Goal: Find specific page/section: Find specific page/section

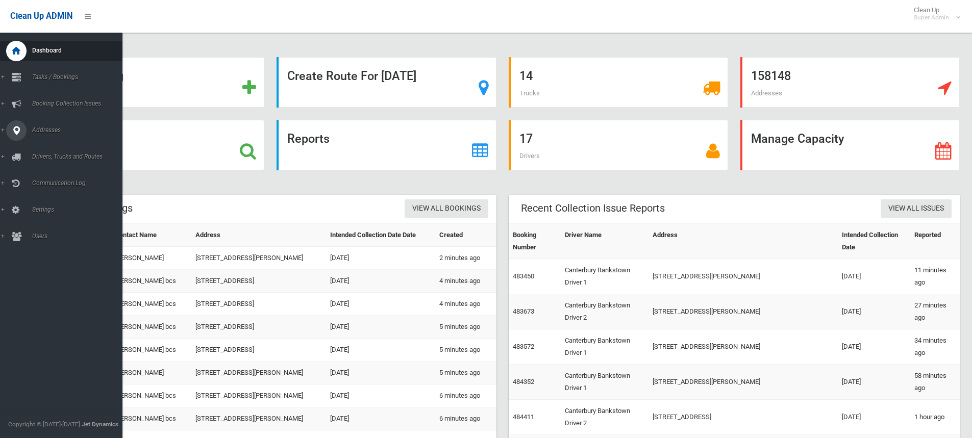
click at [14, 128] on icon at bounding box center [16, 130] width 9 height 20
click at [46, 144] on link "All Addresses" at bounding box center [65, 148] width 130 height 14
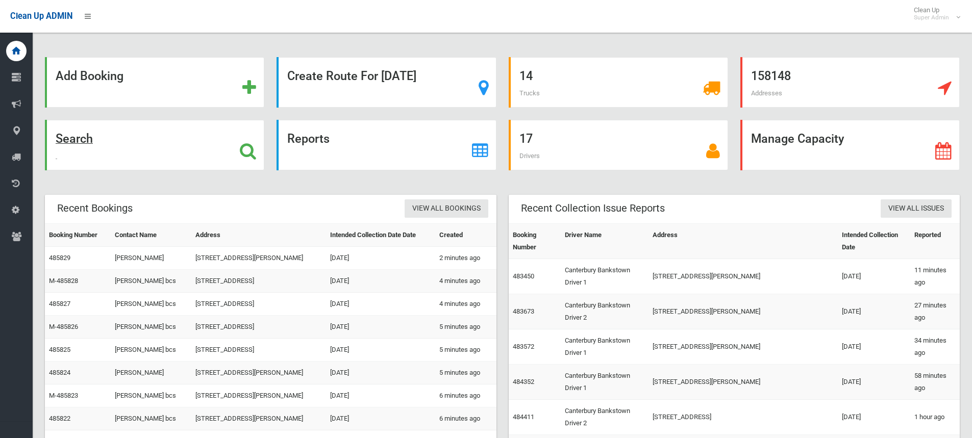
click at [246, 157] on icon at bounding box center [248, 150] width 16 height 17
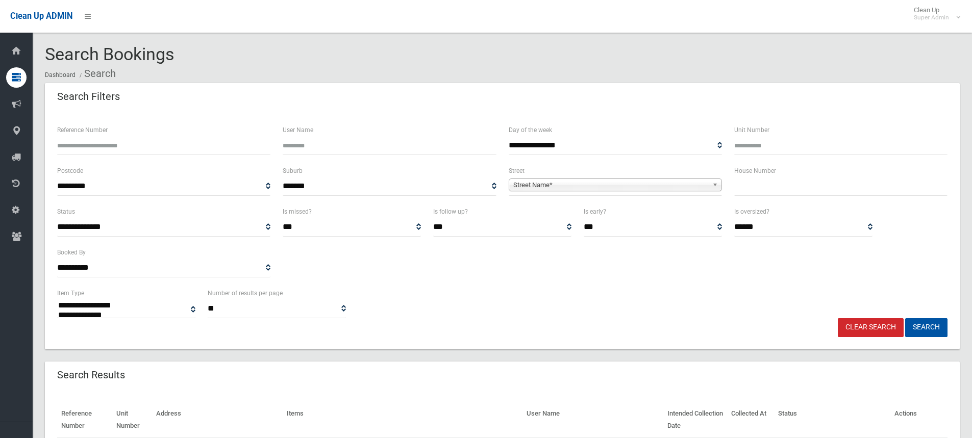
select select
type input "**"
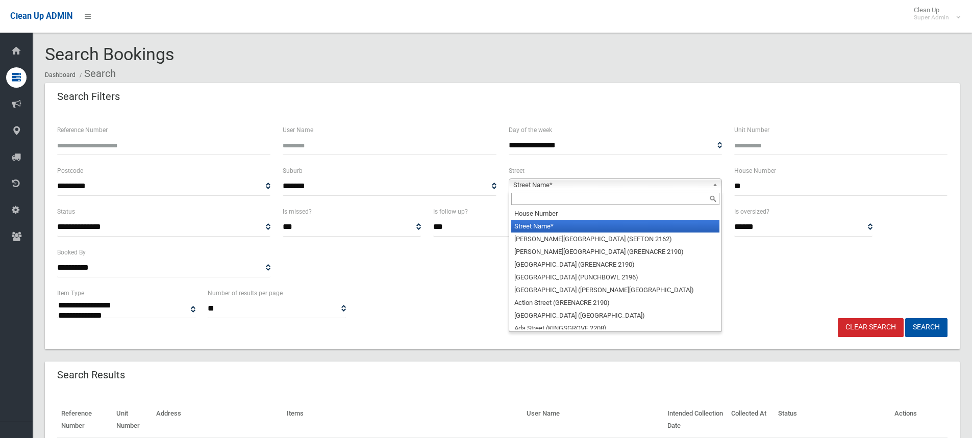
click at [673, 186] on span "Street Name*" at bounding box center [610, 185] width 195 height 12
click at [605, 202] on input "text" at bounding box center [615, 199] width 208 height 12
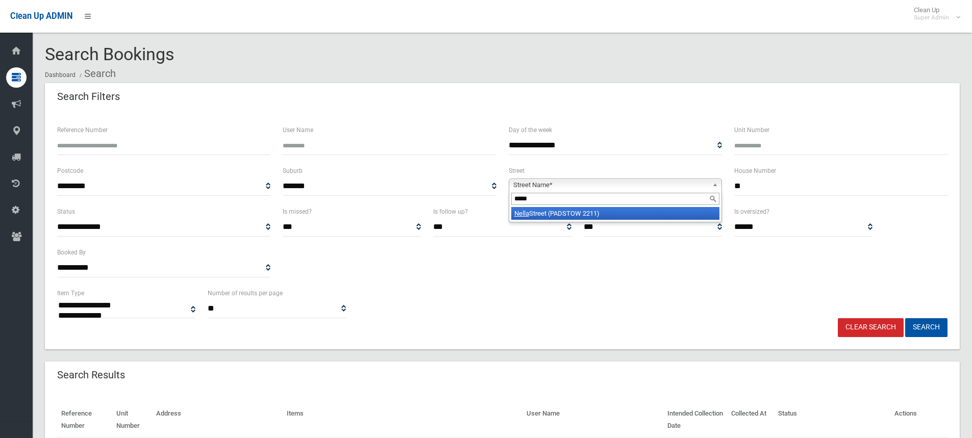
type input "*****"
click at [602, 210] on li "Nella Street (PADSTOW 2211)" at bounding box center [615, 213] width 208 height 13
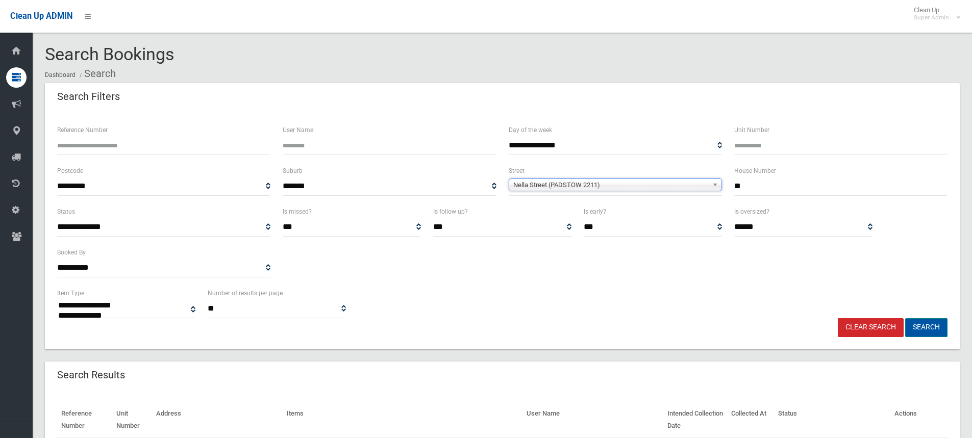
click at [937, 326] on button "Search" at bounding box center [926, 327] width 42 height 19
select select
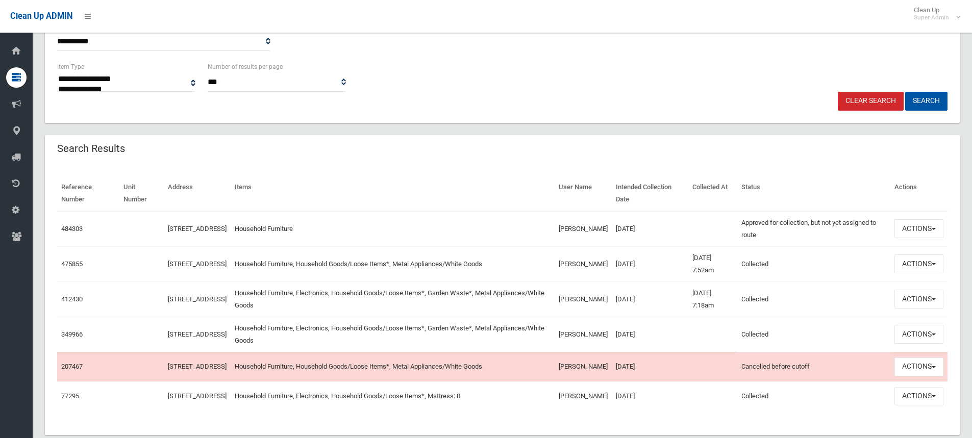
scroll to position [209, 0]
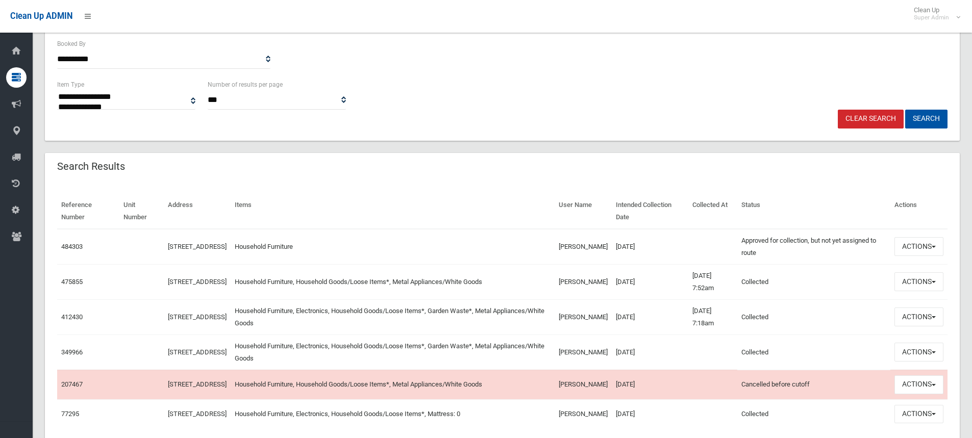
drag, startPoint x: 553, startPoint y: 239, endPoint x: 658, endPoint y: 254, distance: 105.7
click at [658, 254] on tr "484303 19 Nella Street, PADSTOW NSW 2211 Household Furniture Jacinta Bustamante…" at bounding box center [502, 247] width 890 height 36
click at [602, 252] on td "Jacinta Bustamante" at bounding box center [583, 247] width 57 height 36
drag, startPoint x: 554, startPoint y: 237, endPoint x: 595, endPoint y: 256, distance: 45.9
click at [595, 256] on td "Jacinta Bustamante" at bounding box center [583, 247] width 57 height 36
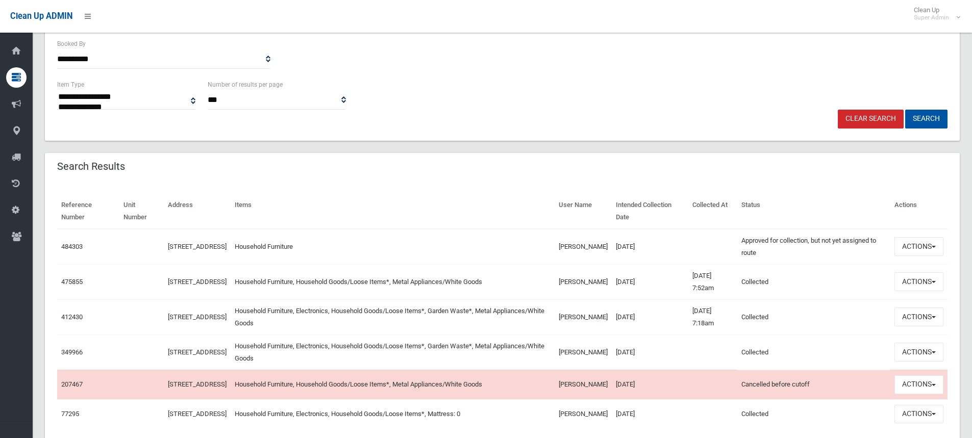
click at [413, 244] on td "Household Furniture" at bounding box center [393, 247] width 324 height 36
drag, startPoint x: 554, startPoint y: 238, endPoint x: 596, endPoint y: 263, distance: 48.7
click at [596, 263] on td "Jacinta Bustamante" at bounding box center [583, 247] width 57 height 36
click at [567, 253] on td "Jacinta Bustamante" at bounding box center [583, 247] width 57 height 36
drag, startPoint x: 553, startPoint y: 238, endPoint x: 605, endPoint y: 261, distance: 56.9
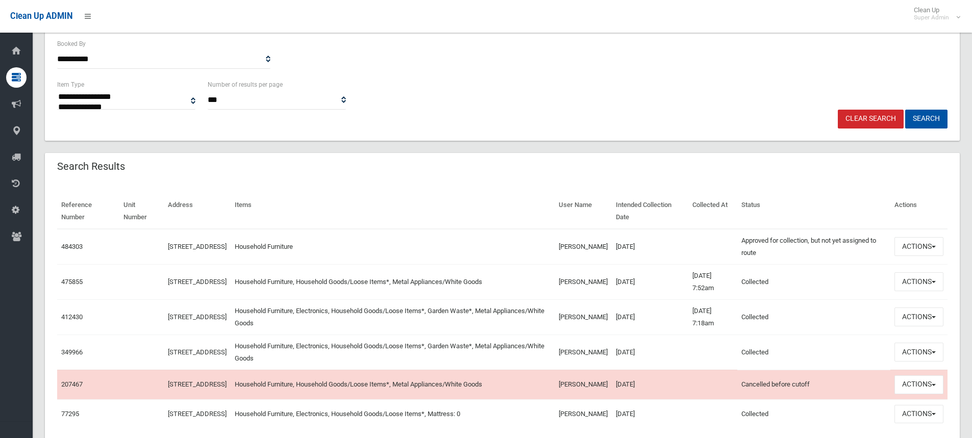
click at [605, 261] on td "Jacinta Bustamante" at bounding box center [583, 247] width 57 height 36
click at [580, 255] on td "Jacinta Bustamante" at bounding box center [583, 247] width 57 height 36
drag, startPoint x: 553, startPoint y: 238, endPoint x: 606, endPoint y: 263, distance: 58.2
click at [606, 263] on td "Jacinta Bustamante" at bounding box center [583, 247] width 57 height 36
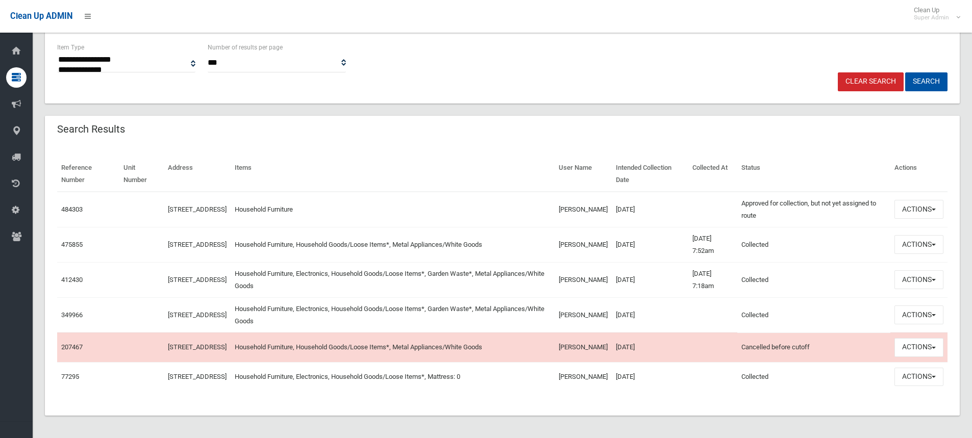
scroll to position [260, 0]
click at [569, 199] on td "Jacinta Bustamante" at bounding box center [583, 208] width 57 height 36
drag, startPoint x: 553, startPoint y: 186, endPoint x: 598, endPoint y: 206, distance: 49.6
click at [598, 206] on td "Jacinta Bustamante" at bounding box center [583, 208] width 57 height 36
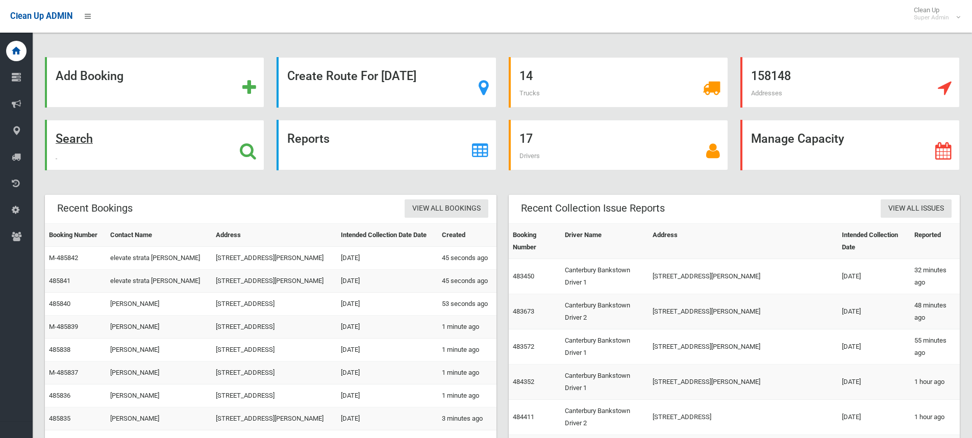
click at [254, 145] on icon at bounding box center [248, 150] width 16 height 17
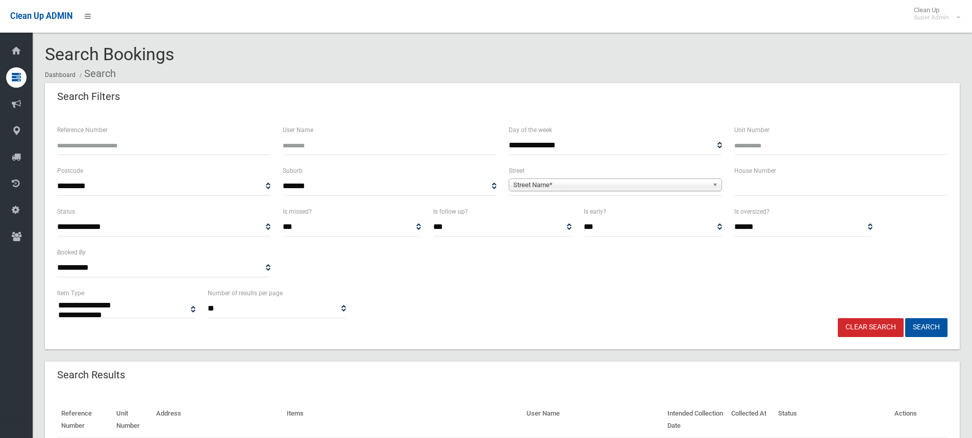
select select
type input "**"
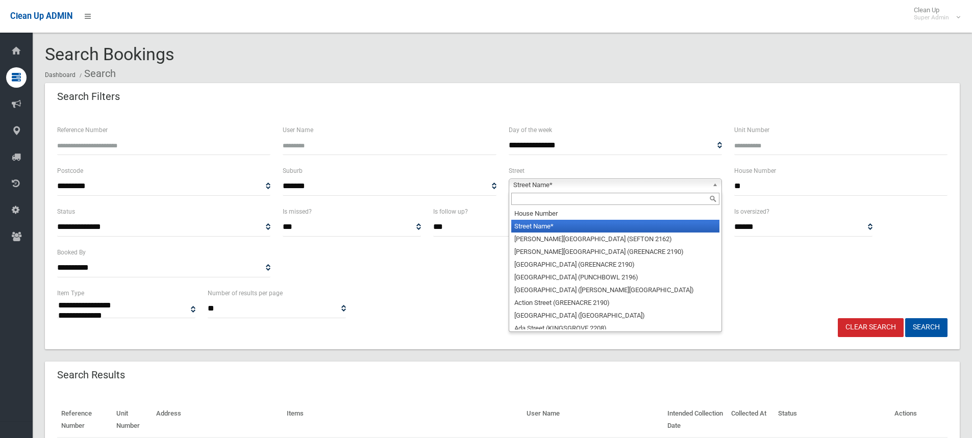
click at [622, 183] on span "Street Name*" at bounding box center [610, 185] width 195 height 12
click at [554, 201] on input "text" at bounding box center [615, 199] width 208 height 12
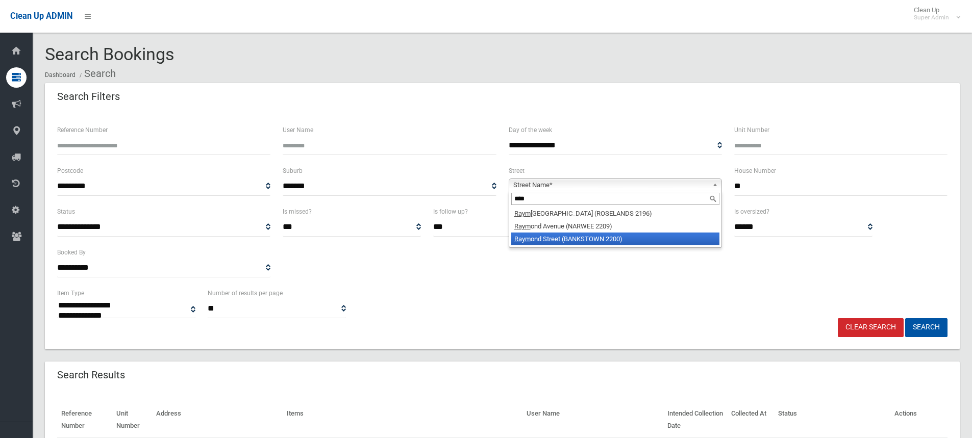
type input "****"
click at [587, 235] on li "Raym ond Street (BANKSTOWN 2200)" at bounding box center [615, 239] width 208 height 13
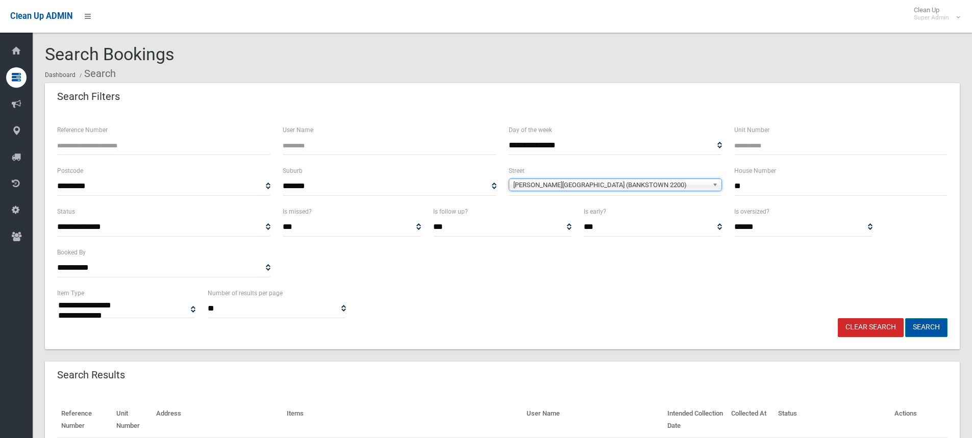
click at [929, 331] on button "Search" at bounding box center [926, 327] width 42 height 19
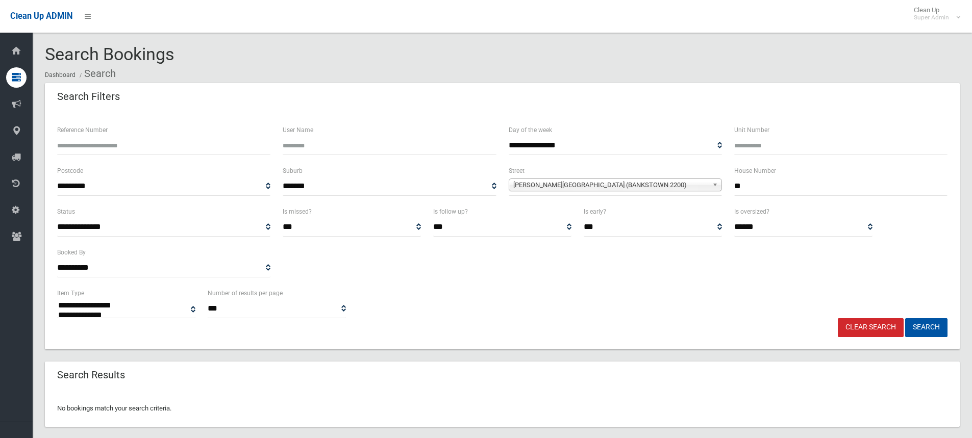
select select
click at [483, 287] on div "**********" at bounding box center [502, 302] width 903 height 31
drag, startPoint x: 575, startPoint y: 274, endPoint x: 584, endPoint y: 274, distance: 9.2
click at [575, 274] on div "**********" at bounding box center [502, 247] width 903 height 82
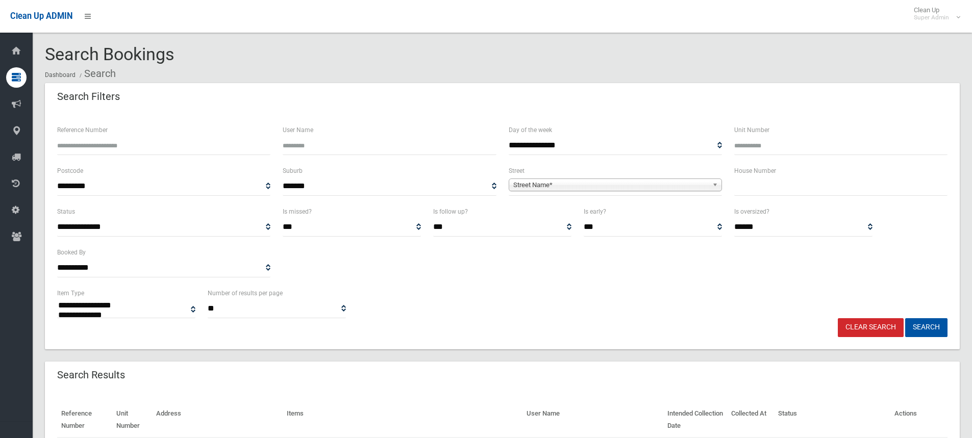
select select
click at [755, 142] on input "Unit Number" at bounding box center [840, 145] width 213 height 19
click at [541, 77] on ol "Dashboard Search" at bounding box center [502, 73] width 915 height 19
click at [498, 307] on div "**********" at bounding box center [502, 302] width 903 height 31
click at [787, 188] on input "text" at bounding box center [840, 186] width 213 height 19
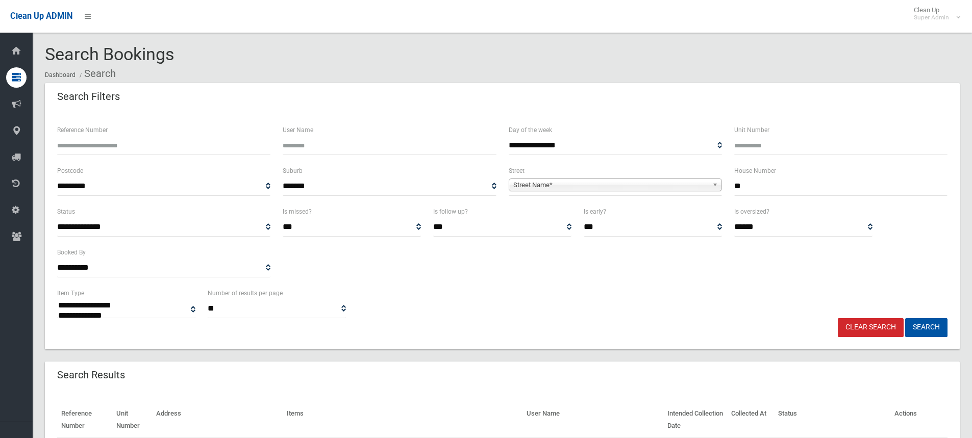
type input "**"
click at [624, 179] on link "Street Name*" at bounding box center [615, 185] width 213 height 13
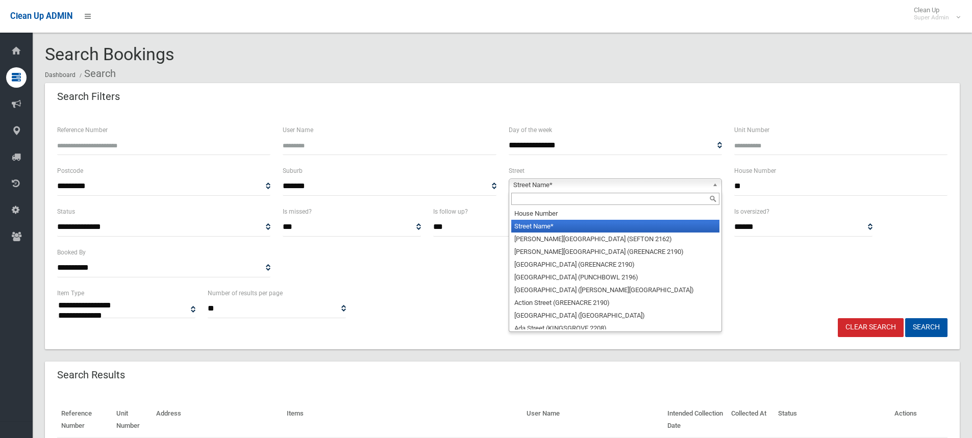
click at [555, 203] on input "text" at bounding box center [615, 199] width 208 height 12
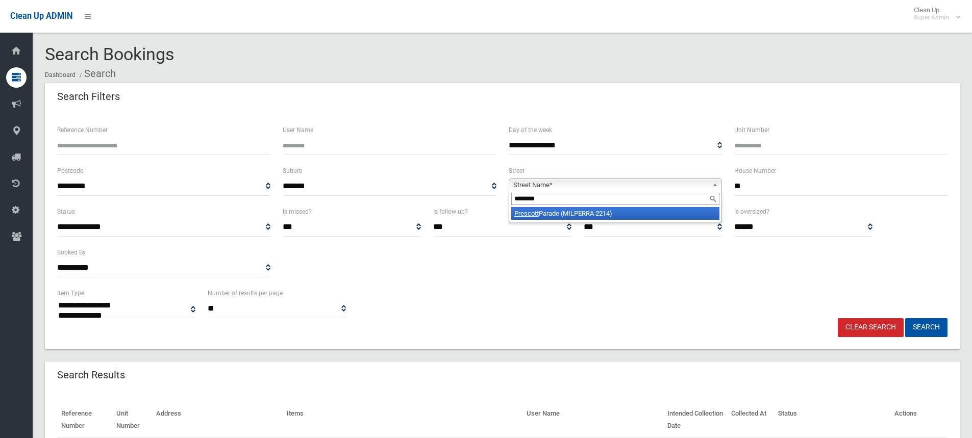
type input "********"
click at [571, 217] on li "Prescott Parade (MILPERRA 2214)" at bounding box center [615, 213] width 208 height 13
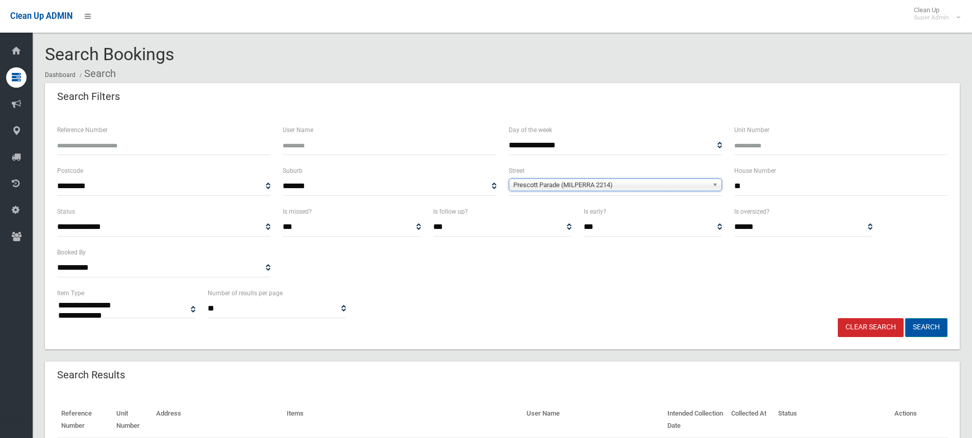
click at [939, 328] on button "Search" at bounding box center [926, 327] width 42 height 19
select select
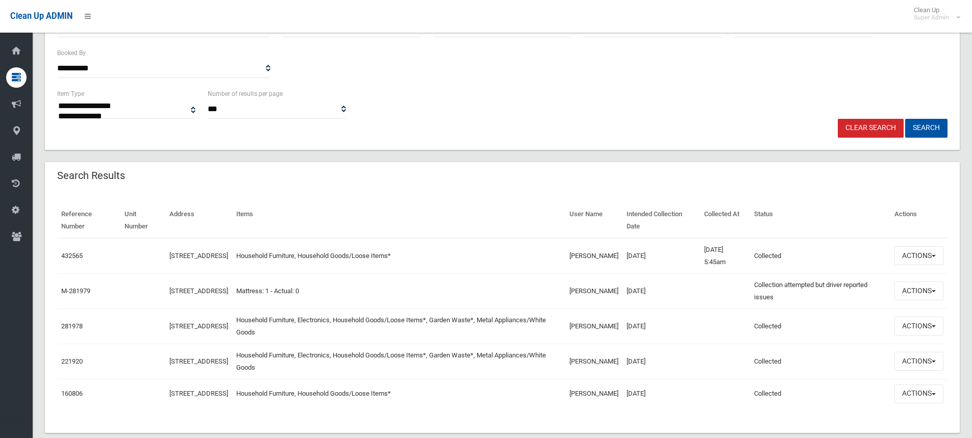
scroll to position [204, 0]
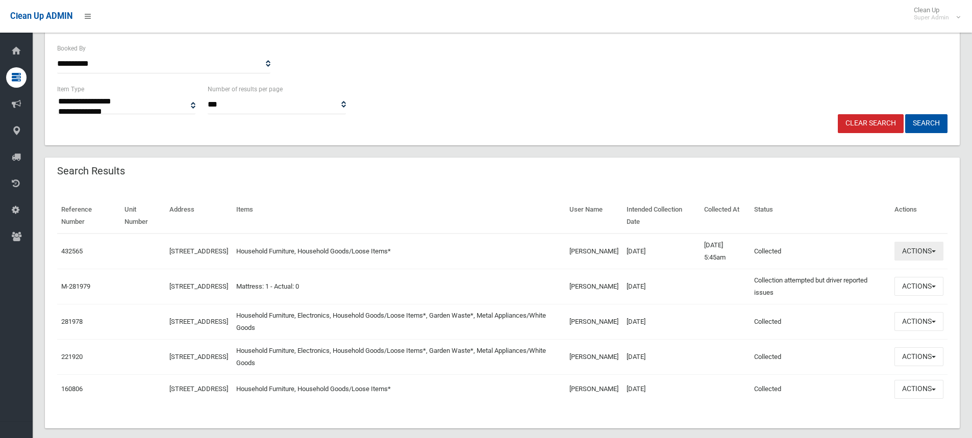
click at [918, 251] on button "Actions" at bounding box center [918, 251] width 49 height 19
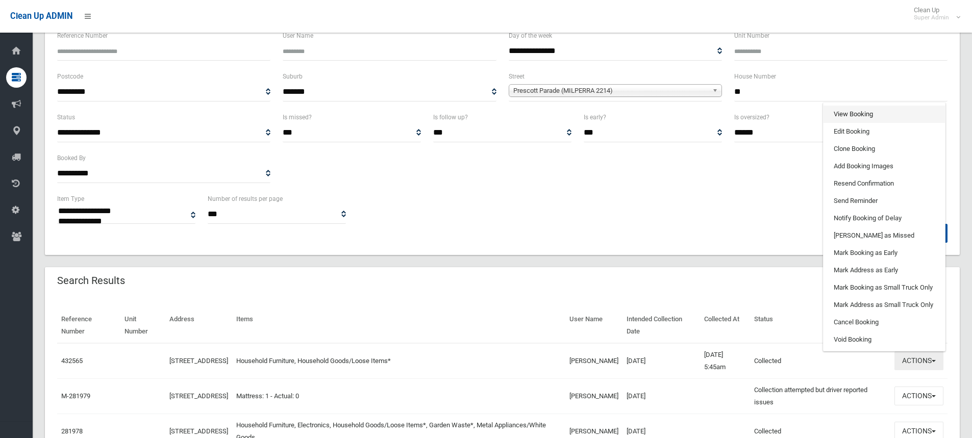
scroll to position [51, 0]
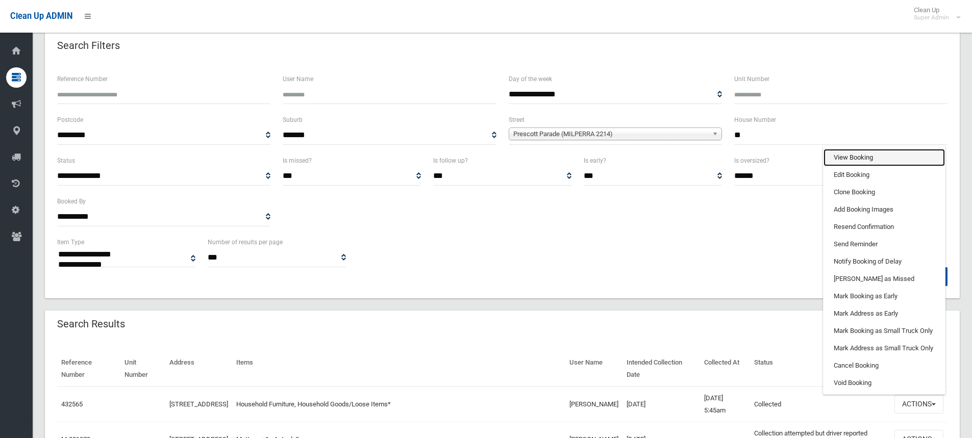
click at [867, 157] on link "View Booking" at bounding box center [883, 157] width 121 height 17
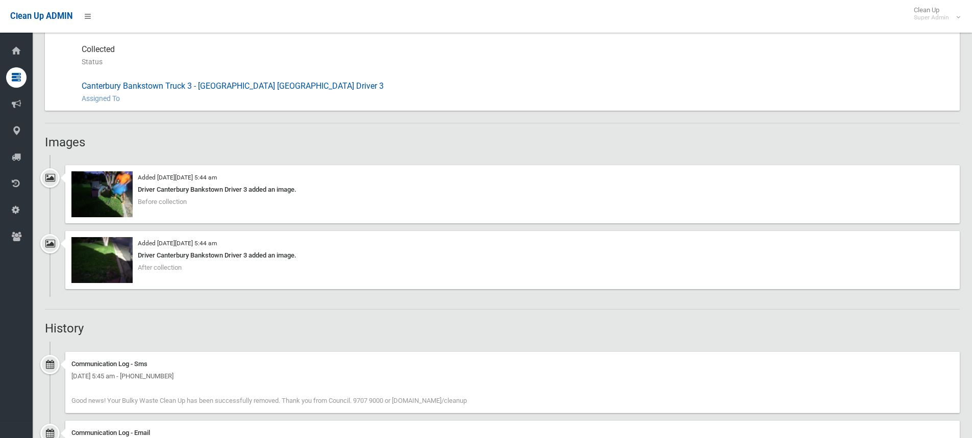
scroll to position [561, 0]
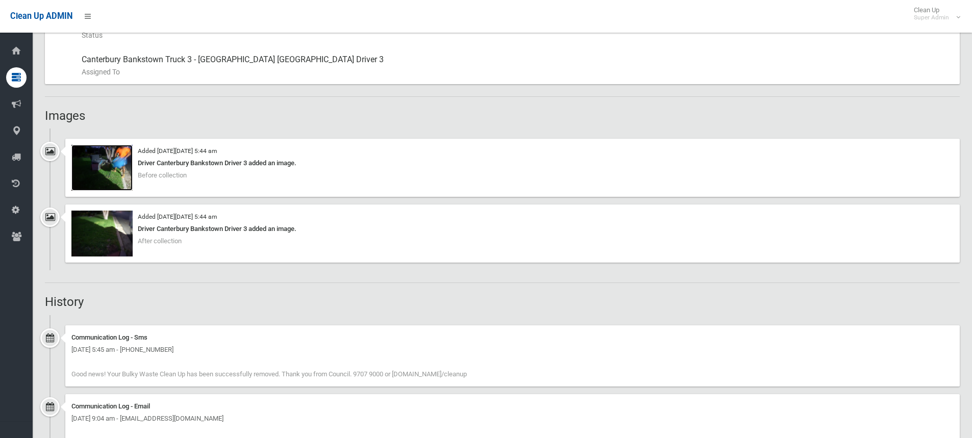
click at [96, 162] on img at bounding box center [101, 168] width 61 height 46
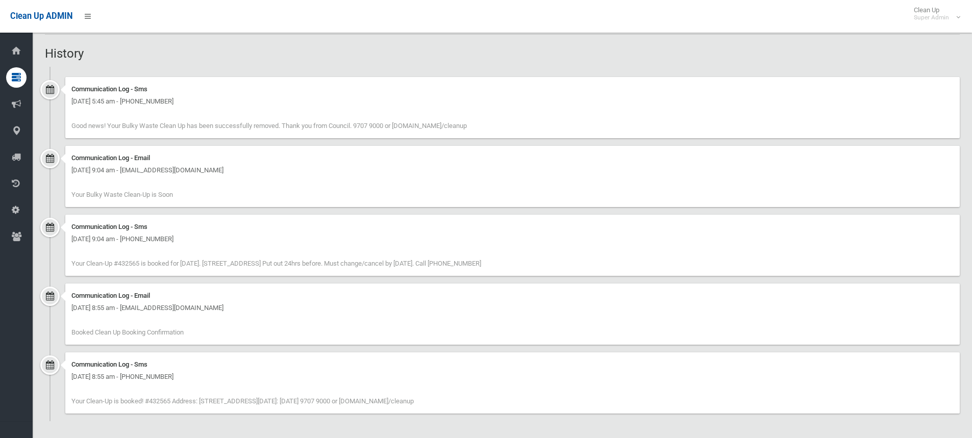
scroll to position [811, 0]
drag, startPoint x: 96, startPoint y: 374, endPoint x: 111, endPoint y: 377, distance: 14.4
click at [111, 377] on div "[DATE] 8:55 am - [PHONE_NUMBER]" at bounding box center [512, 375] width 882 height 12
click at [407, 373] on div "[DATE] 8:55 am - [PHONE_NUMBER]" at bounding box center [512, 375] width 882 height 12
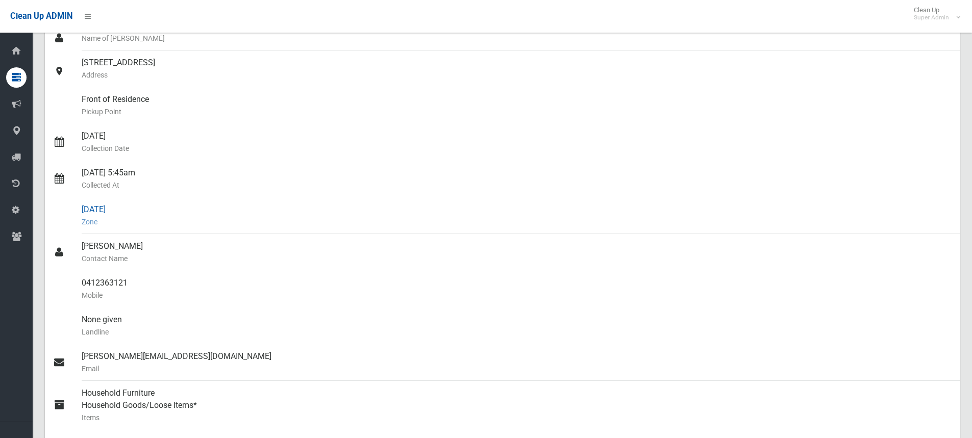
scroll to position [102, 0]
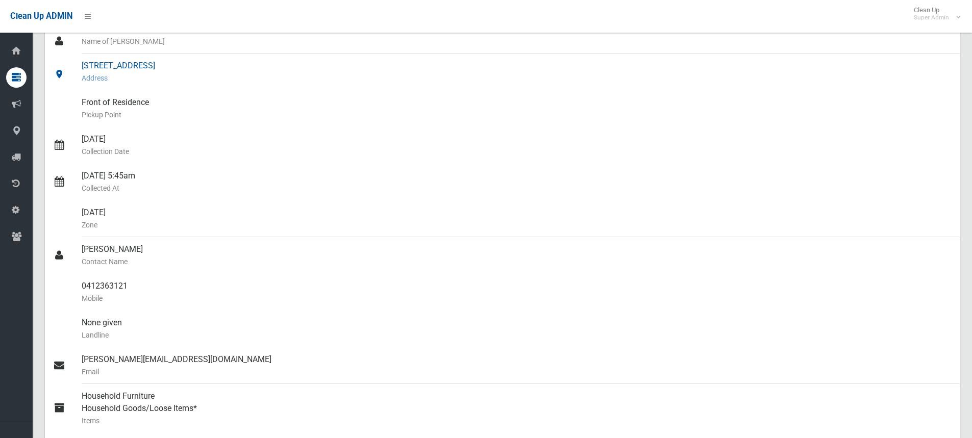
click at [48, 86] on link "[STREET_ADDRESS] Address" at bounding box center [502, 72] width 915 height 37
click at [51, 116] on link "Front of Residence [GEOGRAPHIC_DATA]" at bounding box center [502, 108] width 915 height 37
drag, startPoint x: 80, startPoint y: 139, endPoint x: 133, endPoint y: 138, distance: 52.6
click at [133, 138] on link "[DATE] Collection Date" at bounding box center [502, 145] width 915 height 37
click at [118, 137] on div "[DATE] Collection Date" at bounding box center [517, 145] width 870 height 37
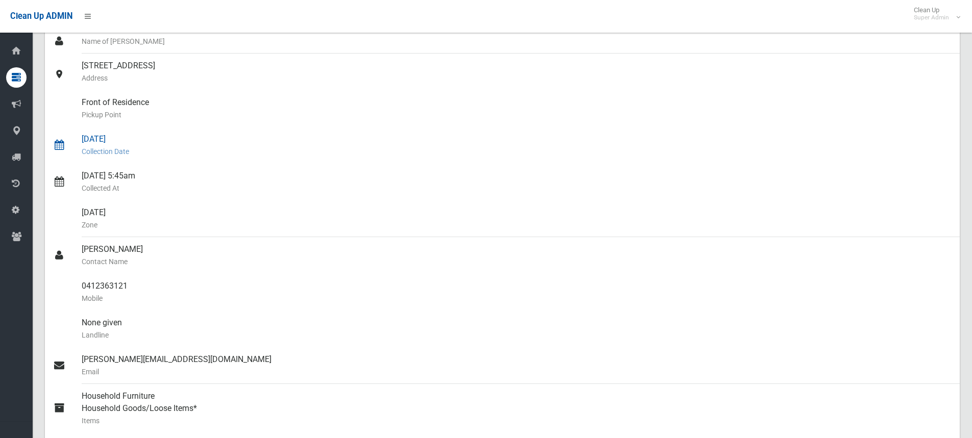
drag, startPoint x: 81, startPoint y: 138, endPoint x: 137, endPoint y: 138, distance: 56.6
click at [137, 138] on link "[DATE] Collection Date" at bounding box center [502, 145] width 915 height 37
click at [92, 141] on div "[DATE] Collection Date" at bounding box center [517, 145] width 870 height 37
